Goal: Task Accomplishment & Management: Manage account settings

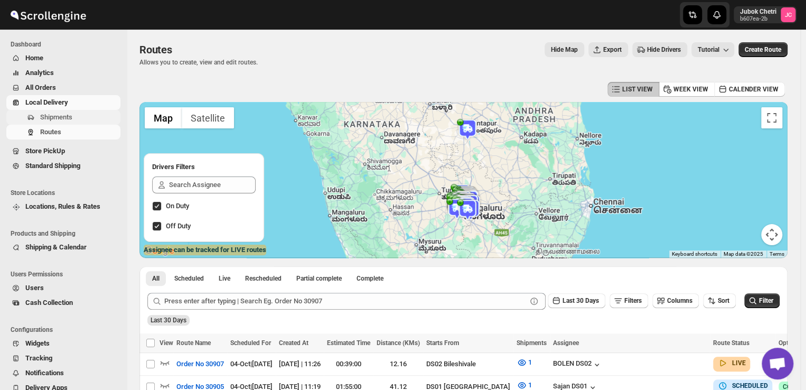
click at [75, 111] on button "Shipments" at bounding box center [63, 117] width 114 height 15
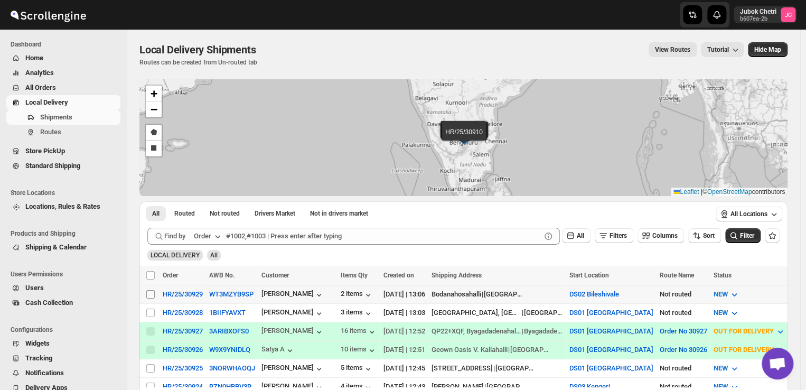
click at [148, 290] on input "Select shipment" at bounding box center [150, 294] width 8 height 8
checkbox input "true"
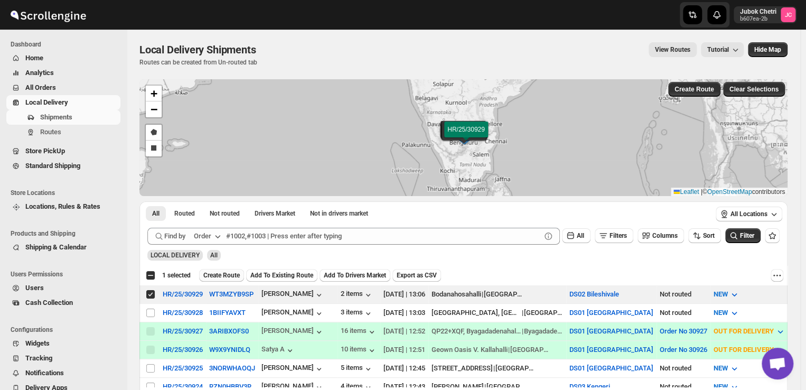
click at [228, 278] on span "Create Route" at bounding box center [221, 275] width 36 height 8
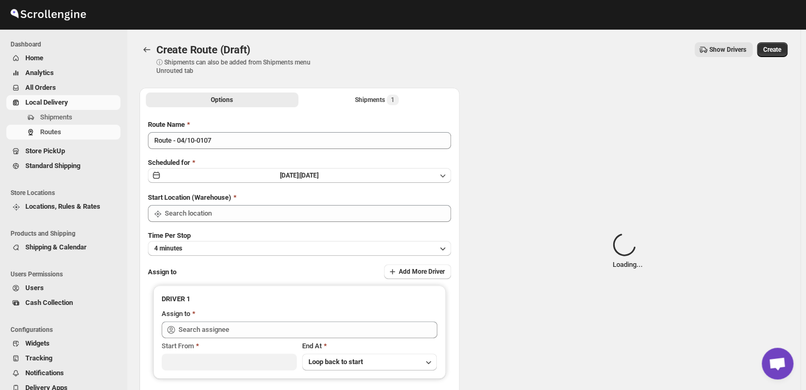
type input "DS02 Bileshivale"
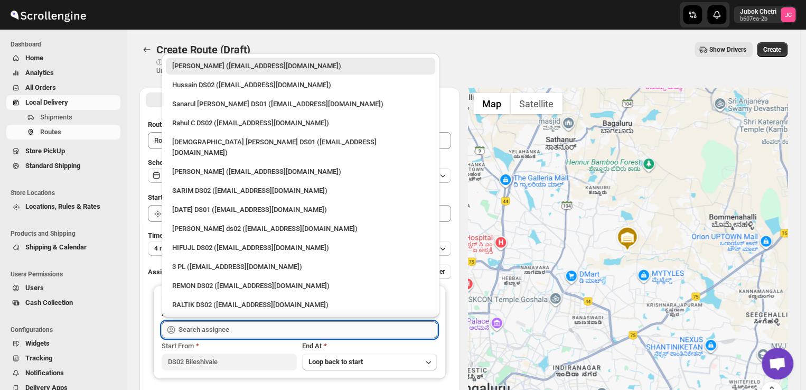
click at [235, 333] on input "text" at bounding box center [308, 329] width 259 height 17
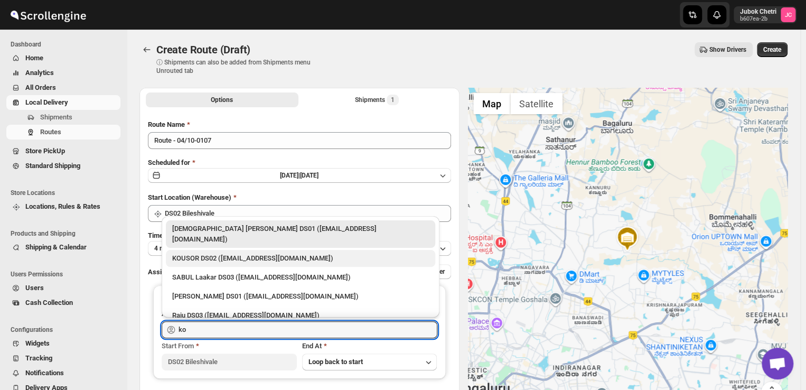
click at [245, 253] on div "KOUSOR DS02 ([EMAIL_ADDRESS][DOMAIN_NAME])" at bounding box center [300, 258] width 257 height 11
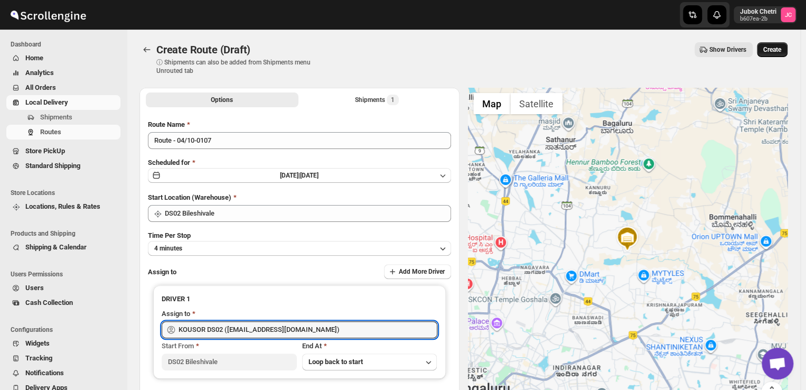
type input "KOUSOR DS02 ([EMAIL_ADDRESS][DOMAIN_NAME])"
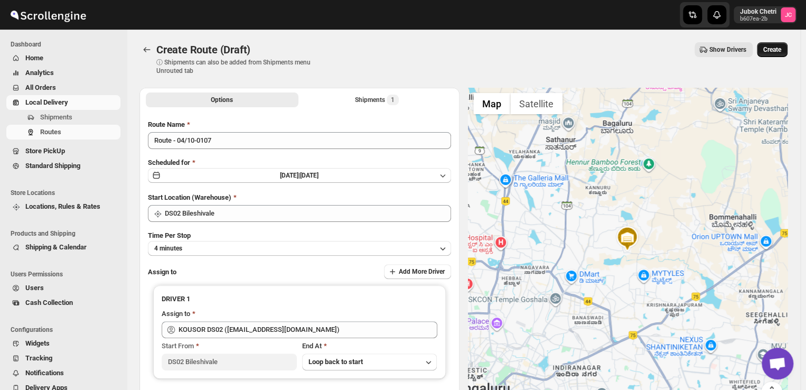
click at [774, 49] on span "Create" at bounding box center [773, 49] width 18 height 8
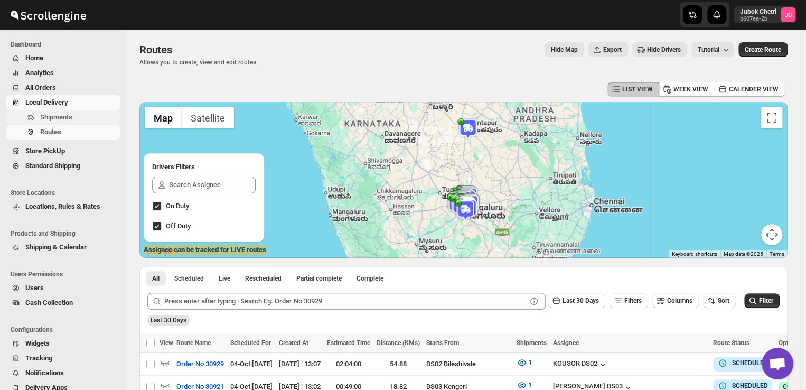
click at [68, 114] on span "Shipments" at bounding box center [56, 117] width 32 height 8
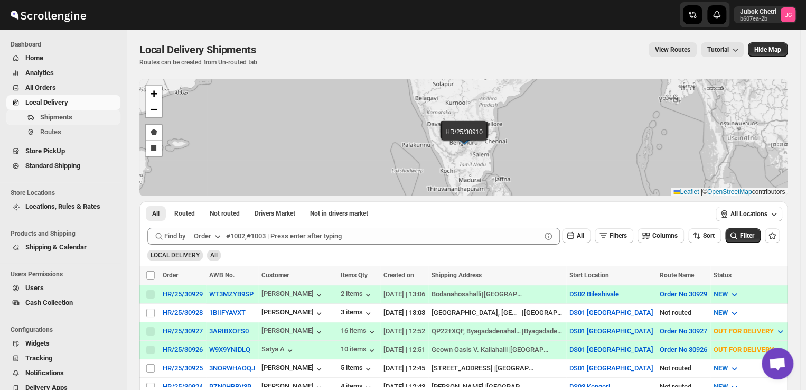
click at [67, 117] on span "Shipments" at bounding box center [56, 117] width 32 height 8
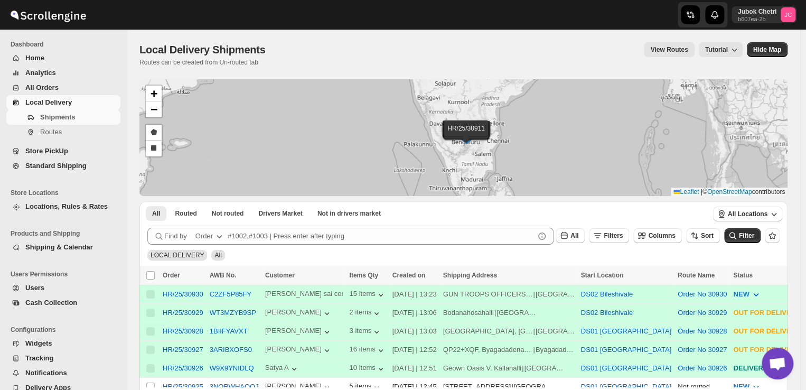
click at [71, 108] on link "Local Delivery" at bounding box center [63, 102] width 114 height 15
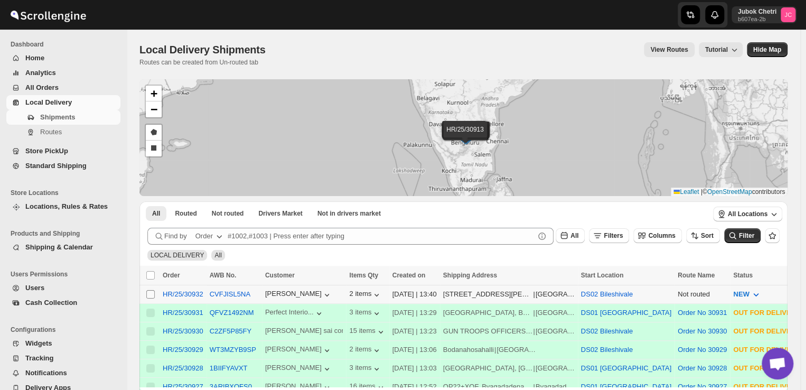
click at [148, 295] on input "Select shipment" at bounding box center [150, 294] width 8 height 8
checkbox input "true"
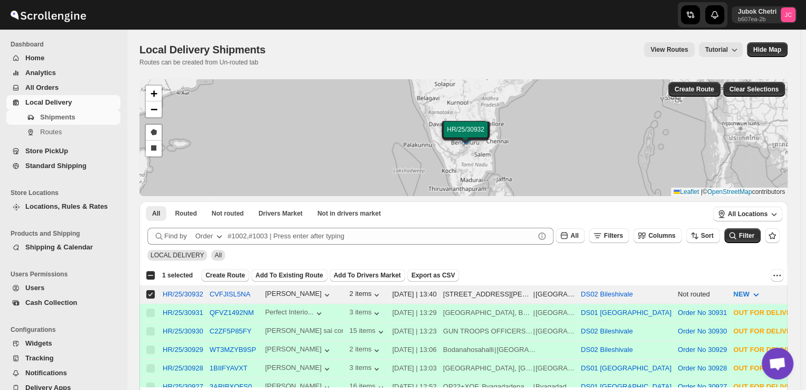
click at [226, 273] on span "Create Route" at bounding box center [226, 275] width 40 height 8
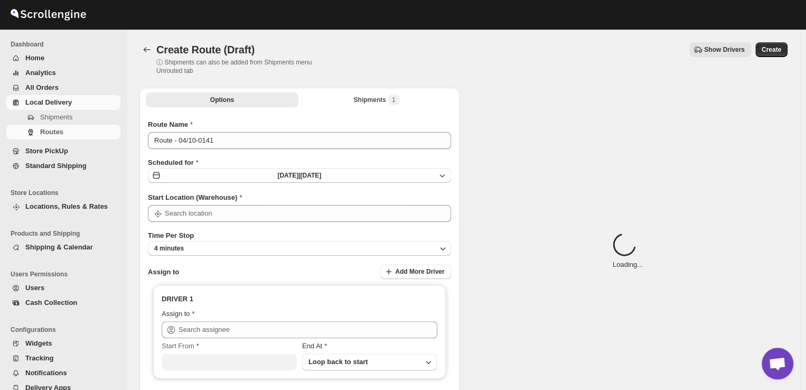
type input "DS02 Bileshivale"
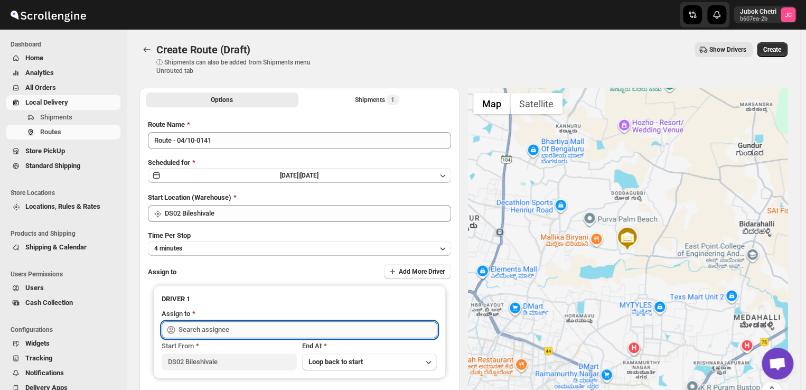
click at [236, 330] on input "text" at bounding box center [308, 329] width 259 height 17
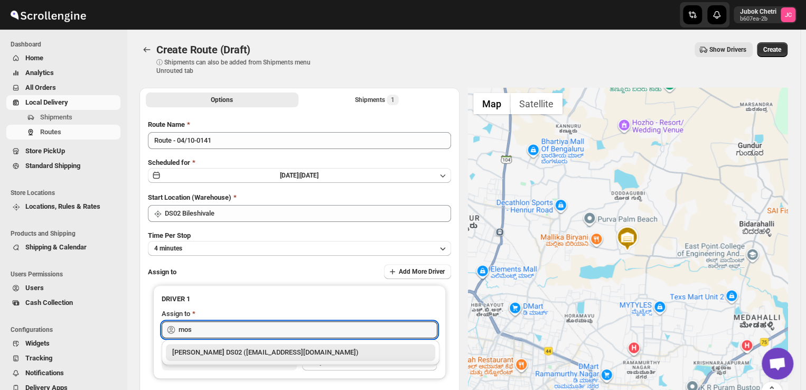
click at [236, 355] on div "[PERSON_NAME] DS02 ([EMAIL_ADDRESS][DOMAIN_NAME])" at bounding box center [300, 352] width 257 height 11
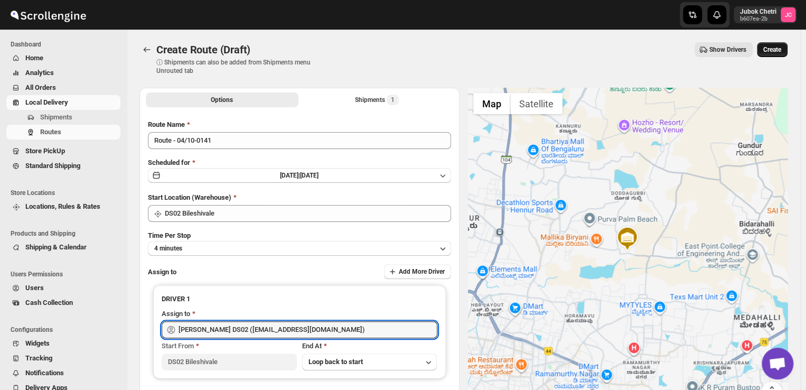
type input "[PERSON_NAME] DS02 ([EMAIL_ADDRESS][DOMAIN_NAME])"
click at [780, 45] on button "Create" at bounding box center [772, 49] width 31 height 15
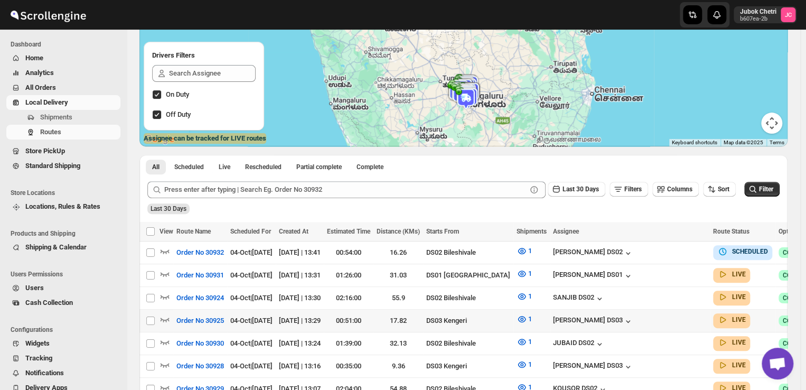
scroll to position [111, 0]
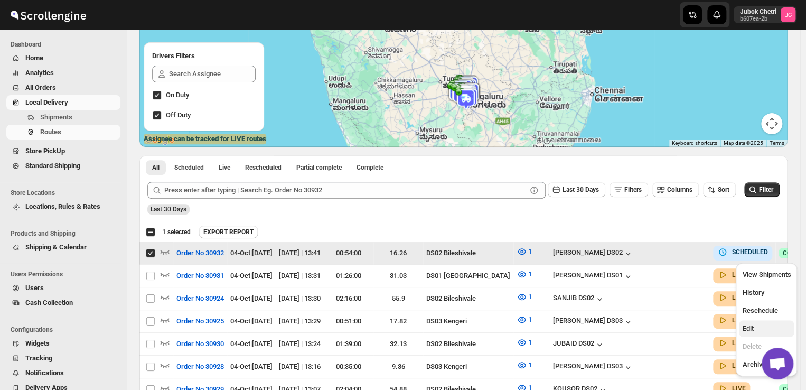
click at [767, 327] on span "Edit" at bounding box center [766, 328] width 49 height 11
checkbox input "false"
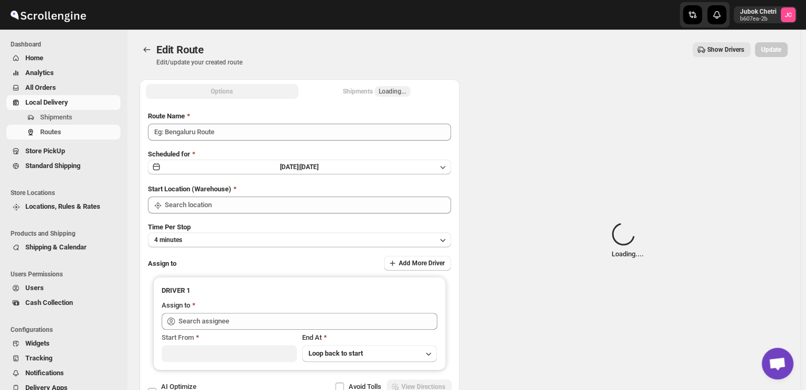
type input "Order No 30932"
type input "DS02 Bileshivale"
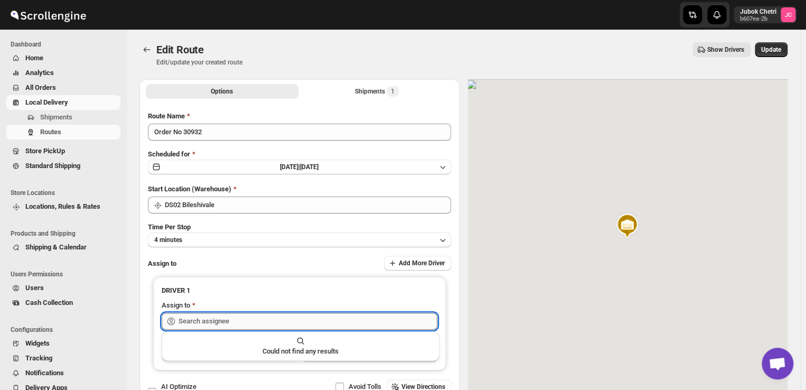
click at [226, 322] on input "text" at bounding box center [308, 321] width 259 height 17
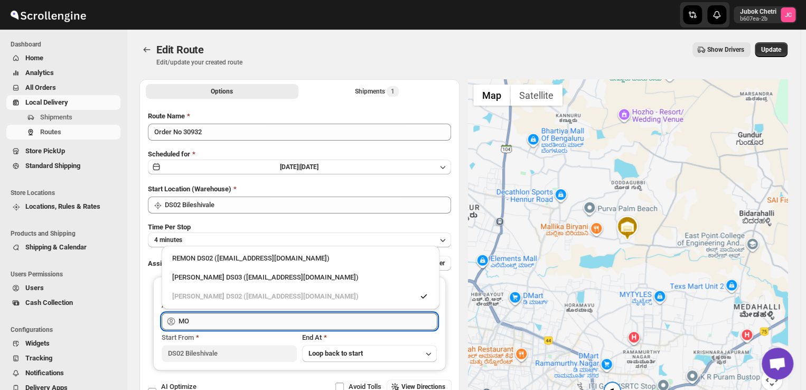
type input "M"
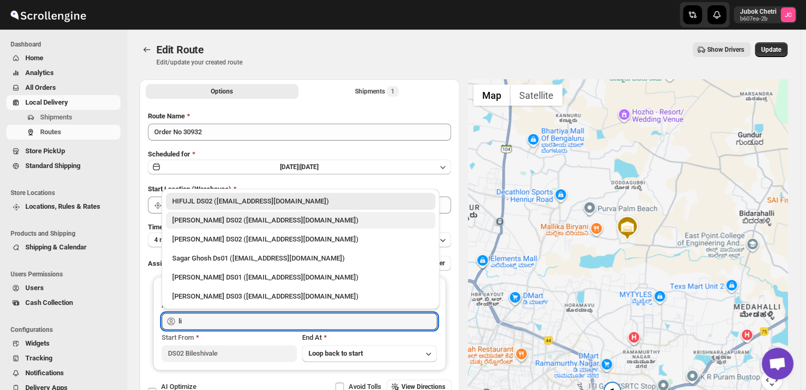
click at [219, 217] on div "[PERSON_NAME] DS02 ([EMAIL_ADDRESS][DOMAIN_NAME])" at bounding box center [300, 220] width 257 height 11
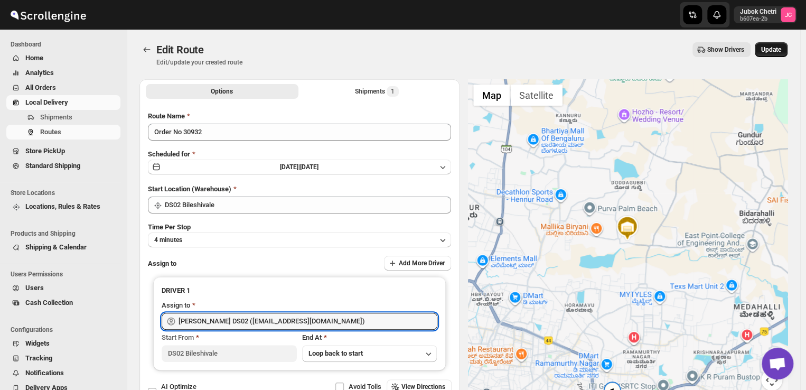
type input "[PERSON_NAME] DS02 ([EMAIL_ADDRESS][DOMAIN_NAME])"
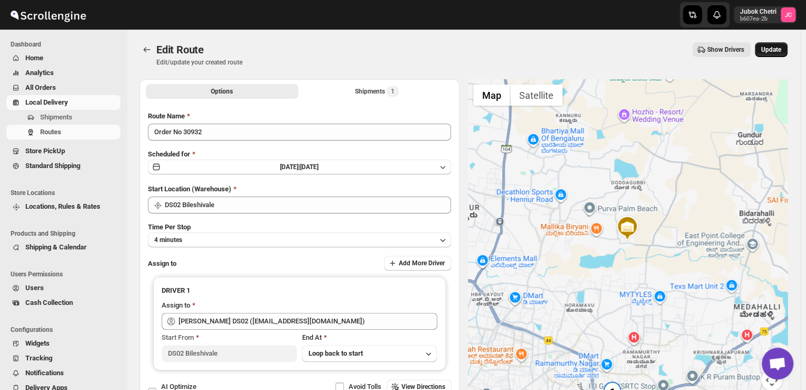
click at [782, 49] on span "Update" at bounding box center [772, 49] width 20 height 8
